Goal: Task Accomplishment & Management: Use online tool/utility

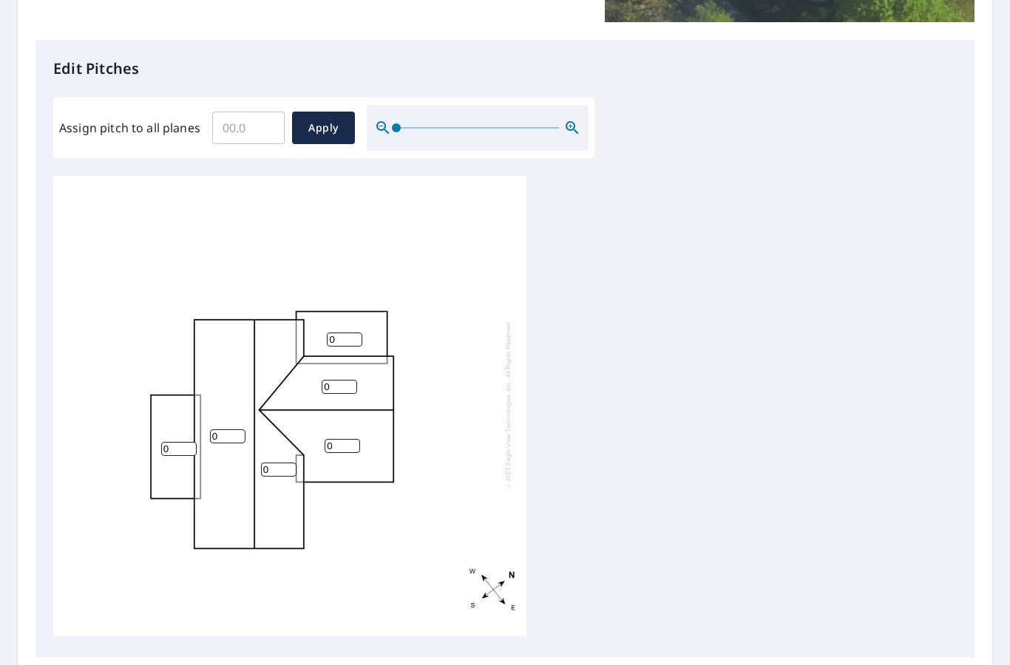
scroll to position [356, 0]
click at [347, 333] on input "0" at bounding box center [344, 340] width 35 height 14
type input "4"
click at [185, 443] on input "0" at bounding box center [178, 450] width 35 height 14
type input "4"
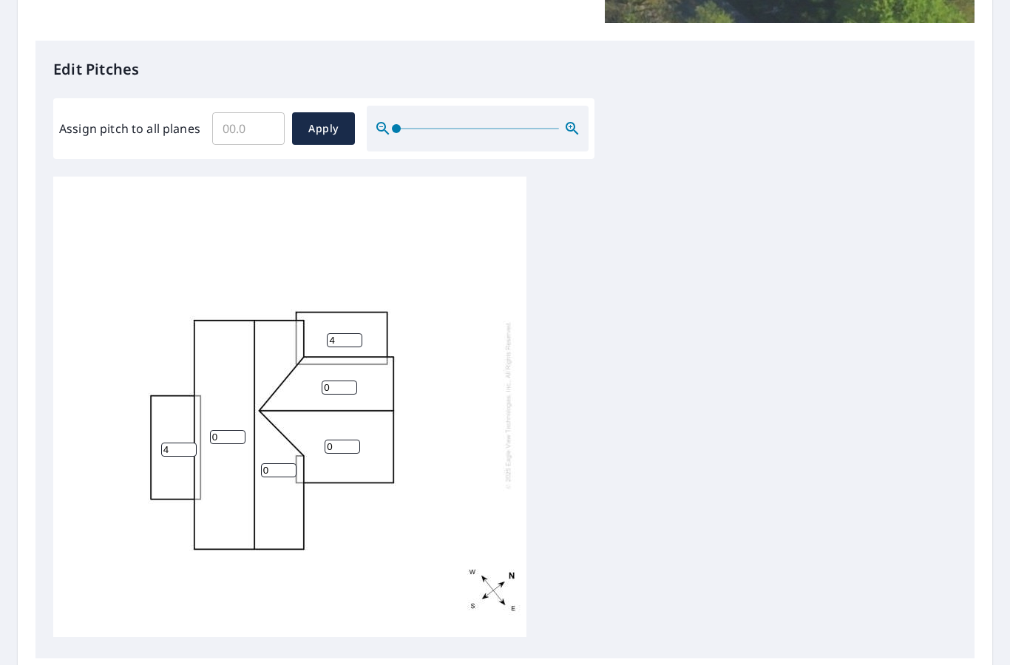
click at [235, 430] on input "0" at bounding box center [227, 437] width 35 height 14
type input "6"
click at [279, 463] on input "0" at bounding box center [278, 470] width 35 height 14
type input "0"
type input "6"
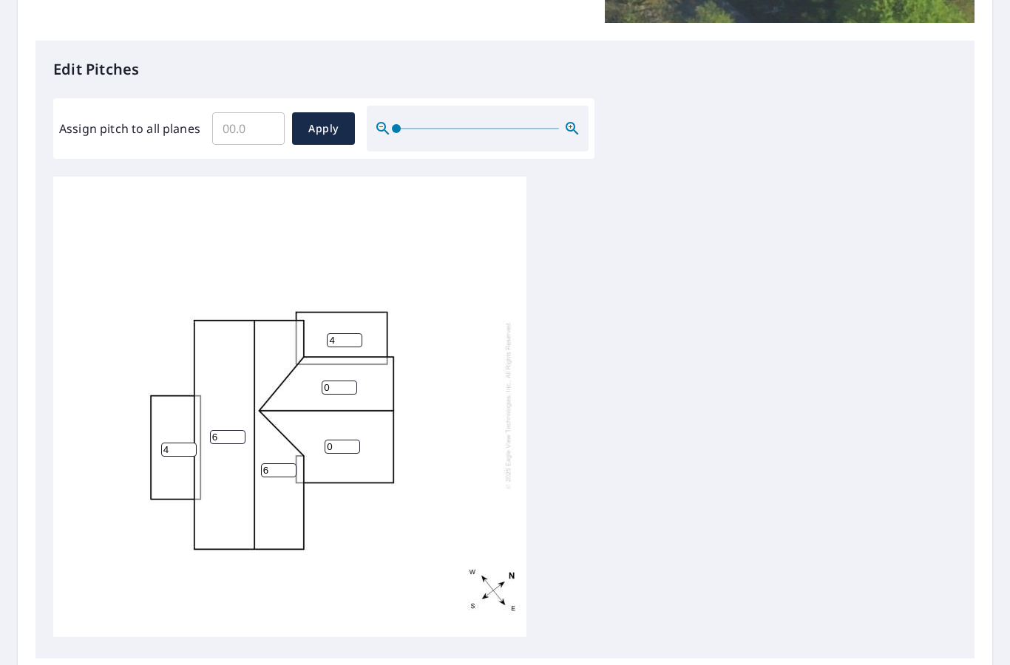
click at [350, 440] on input "0" at bounding box center [341, 447] width 35 height 14
type input "6"
click at [353, 381] on input "0" at bounding box center [338, 388] width 35 height 14
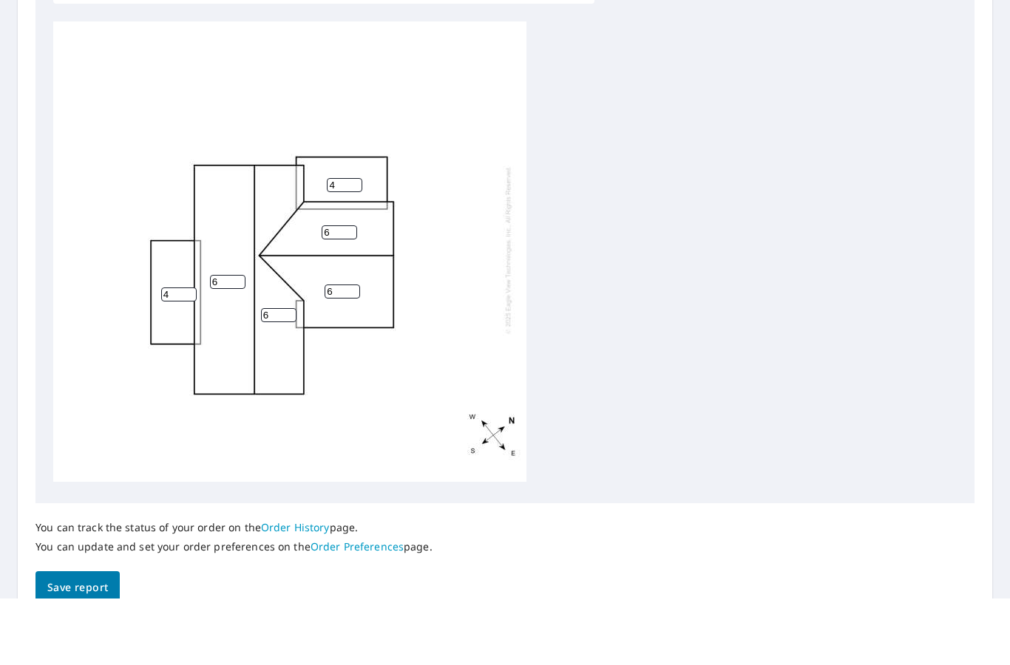
scroll to position [57, 0]
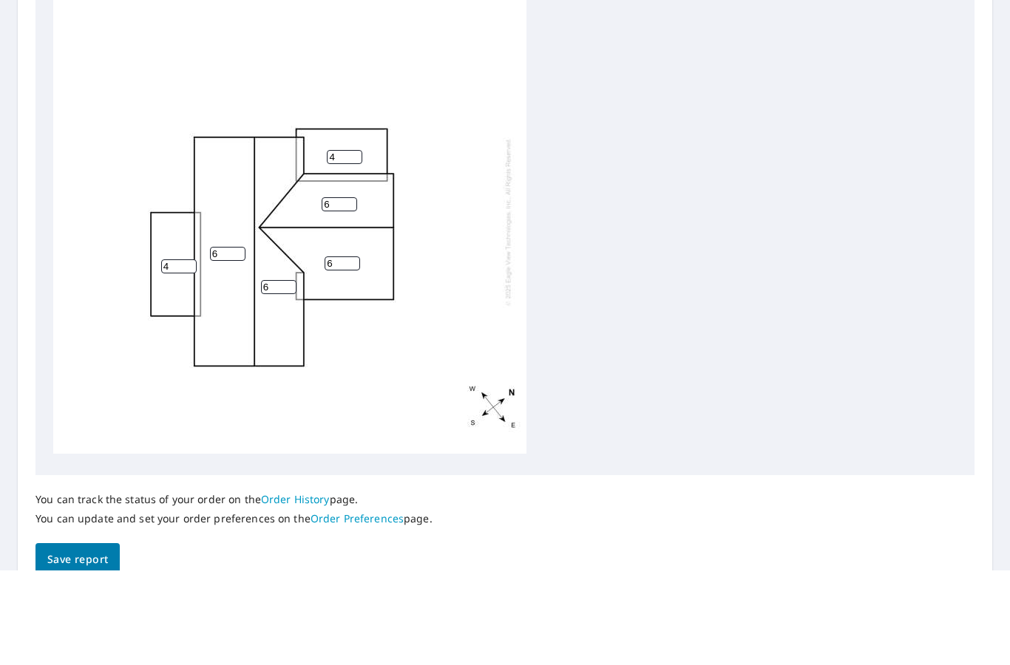
type input "6"
click at [83, 645] on span "Save report" at bounding box center [77, 654] width 61 height 18
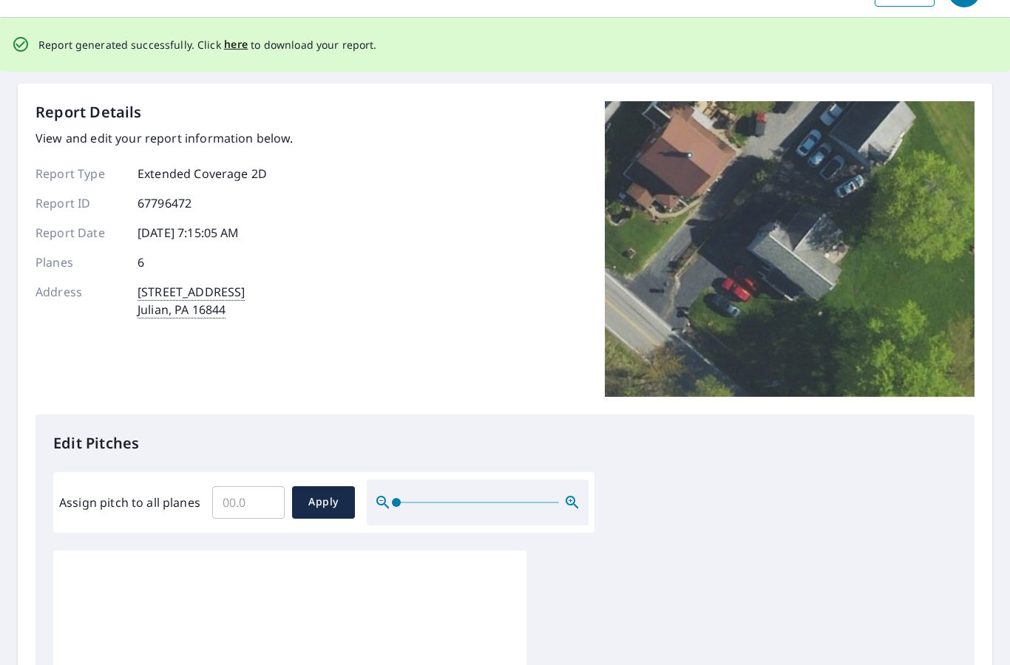
scroll to position [0, 0]
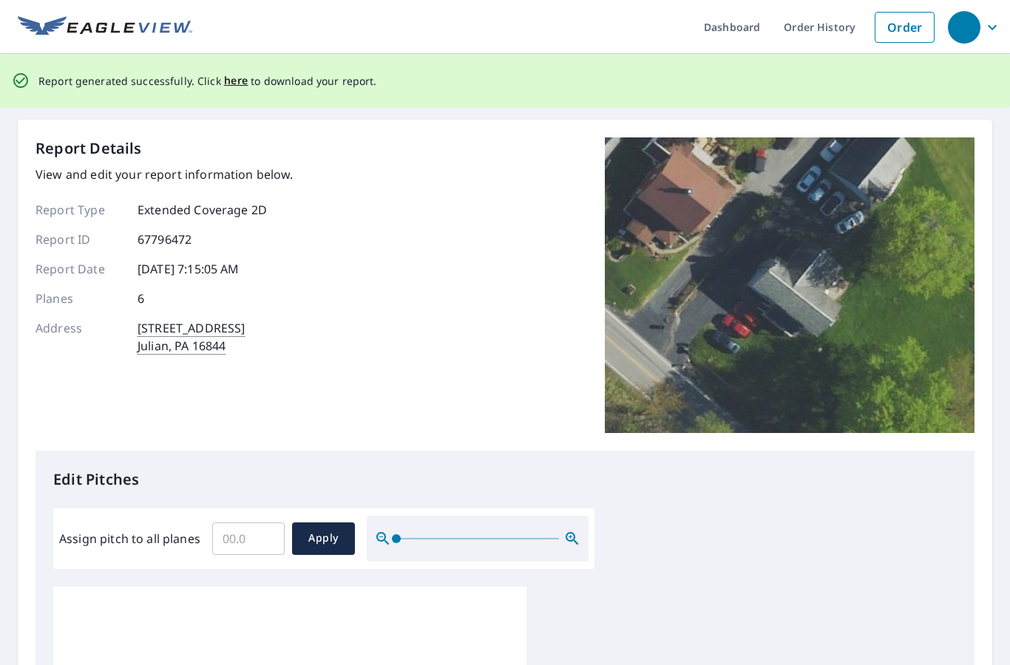
click at [232, 72] on span "here" at bounding box center [236, 81] width 24 height 18
click at [236, 72] on span "here" at bounding box center [236, 81] width 24 height 18
